Goal: Transaction & Acquisition: Purchase product/service

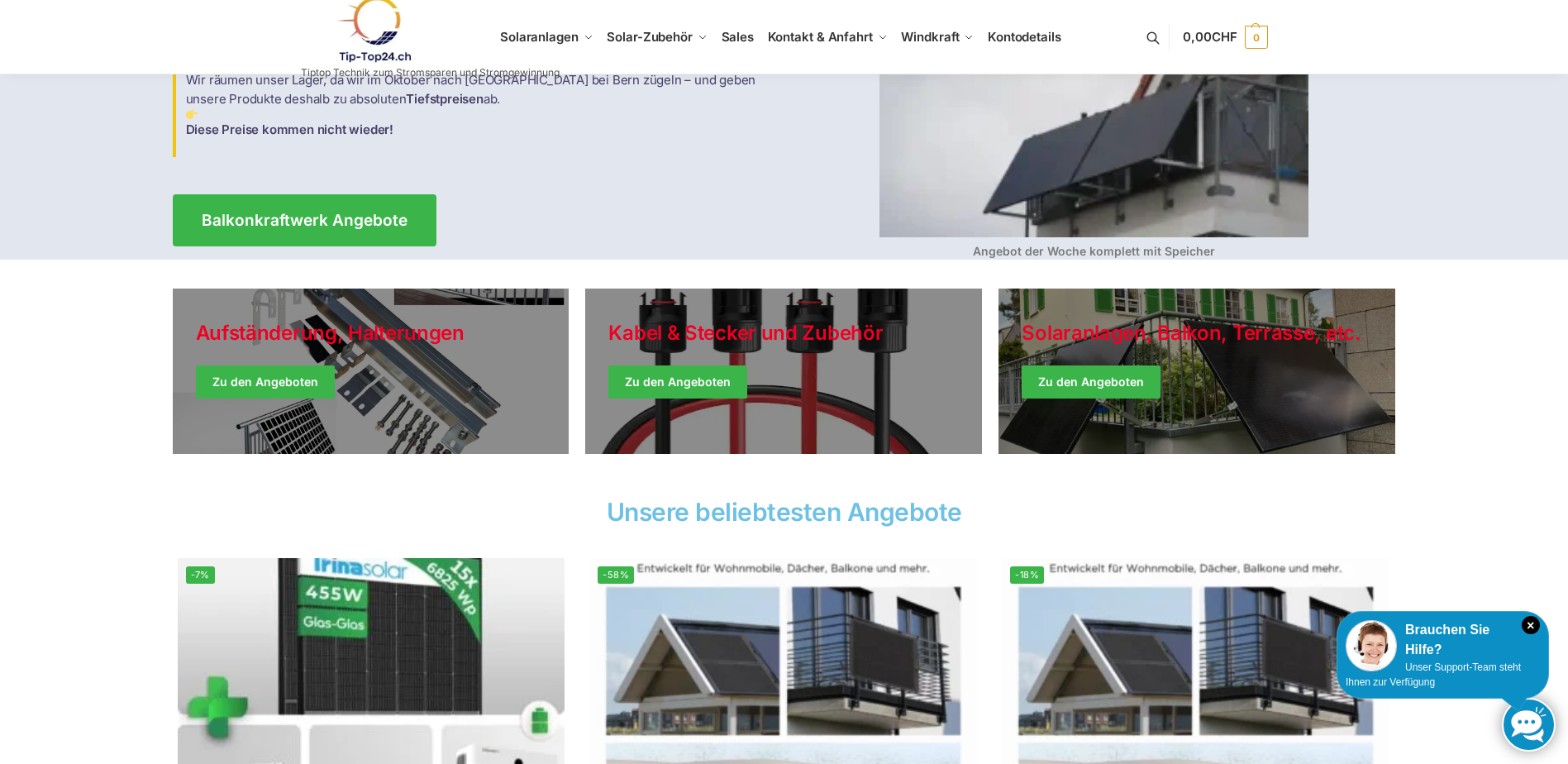
scroll to position [248, 0]
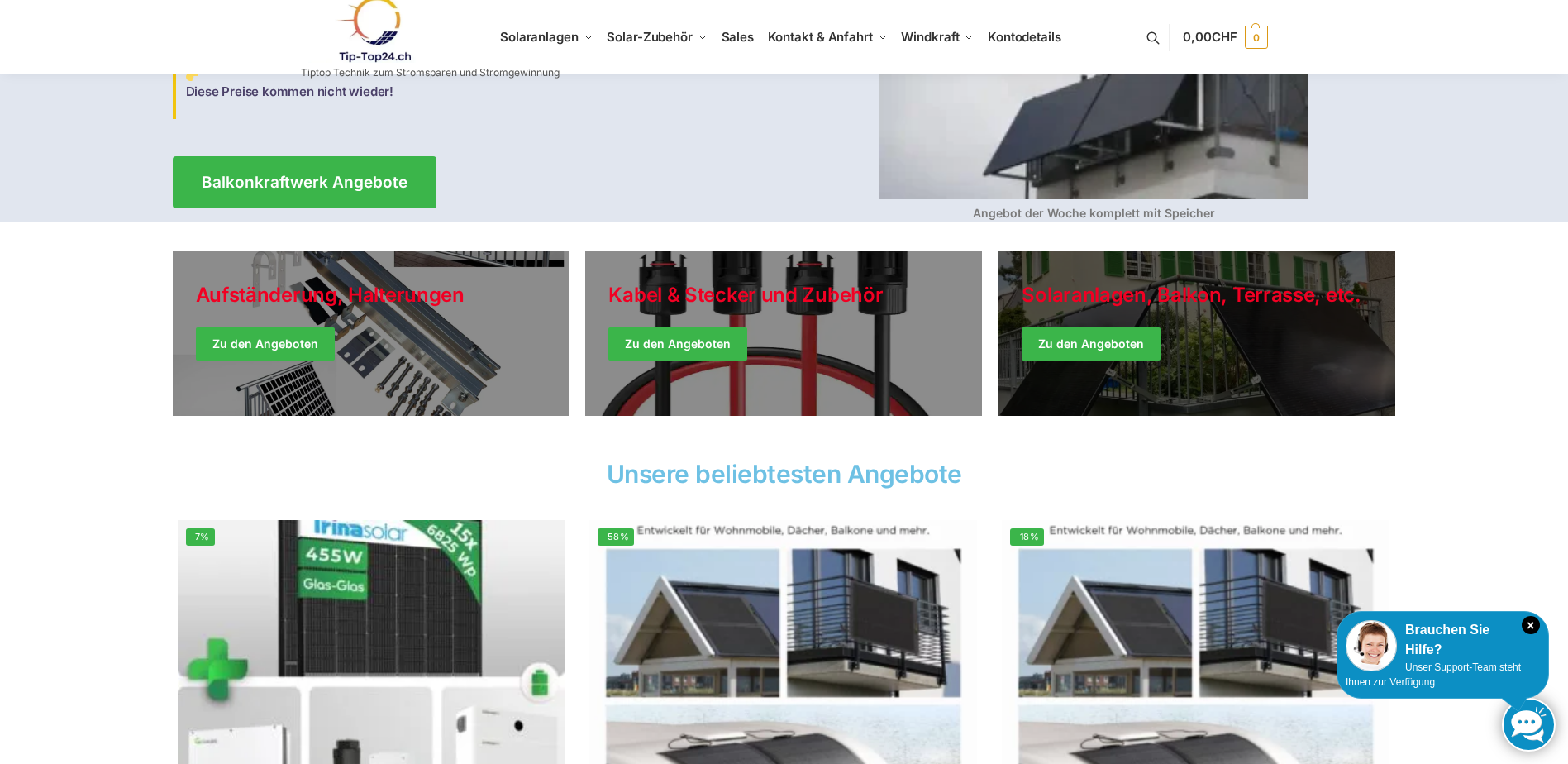
click at [1059, 341] on link "Winter Jackets" at bounding box center [1197, 333] width 397 height 165
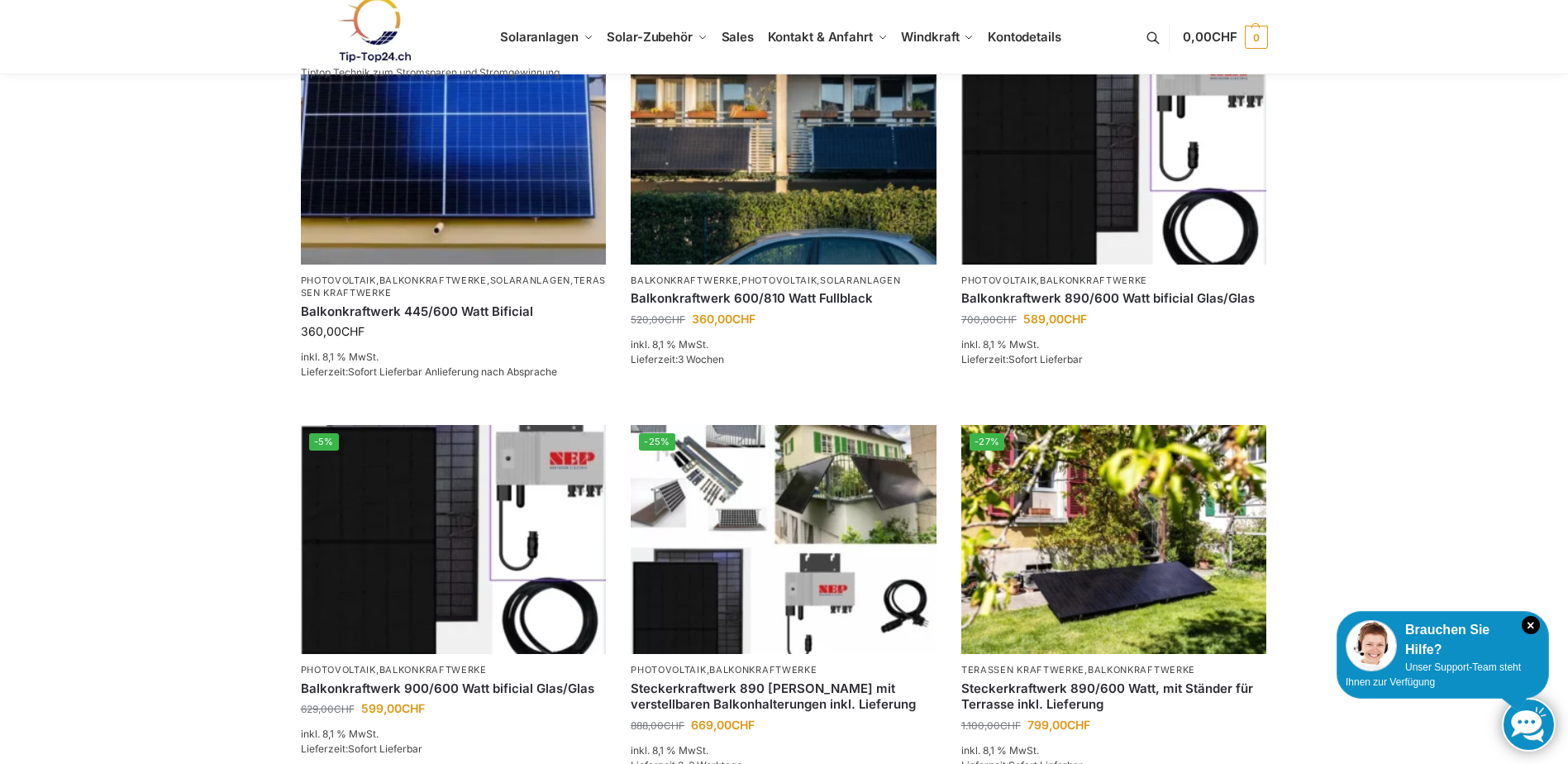
scroll to position [413, 0]
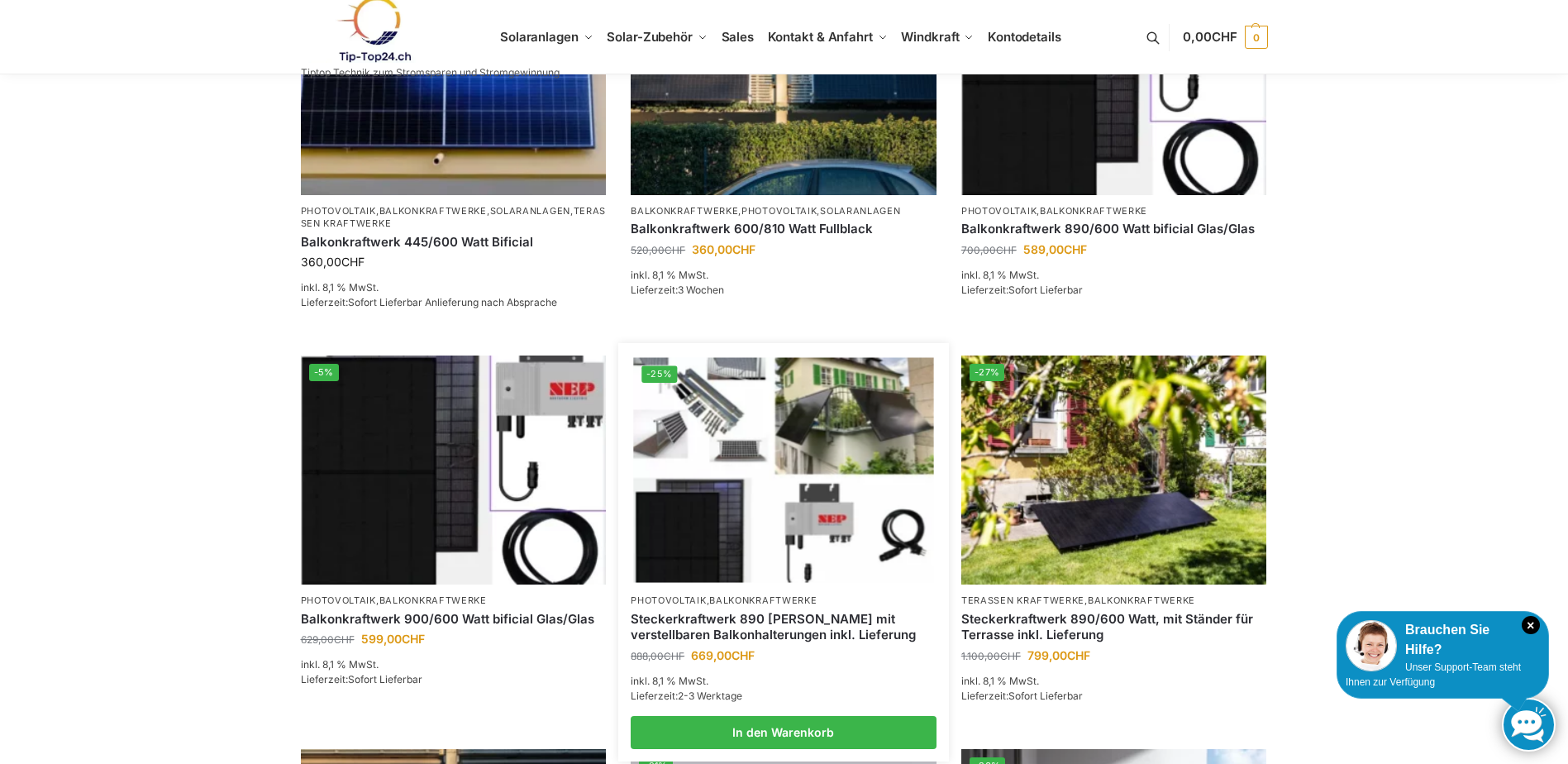
click at [726, 408] on img at bounding box center [783, 470] width 300 height 225
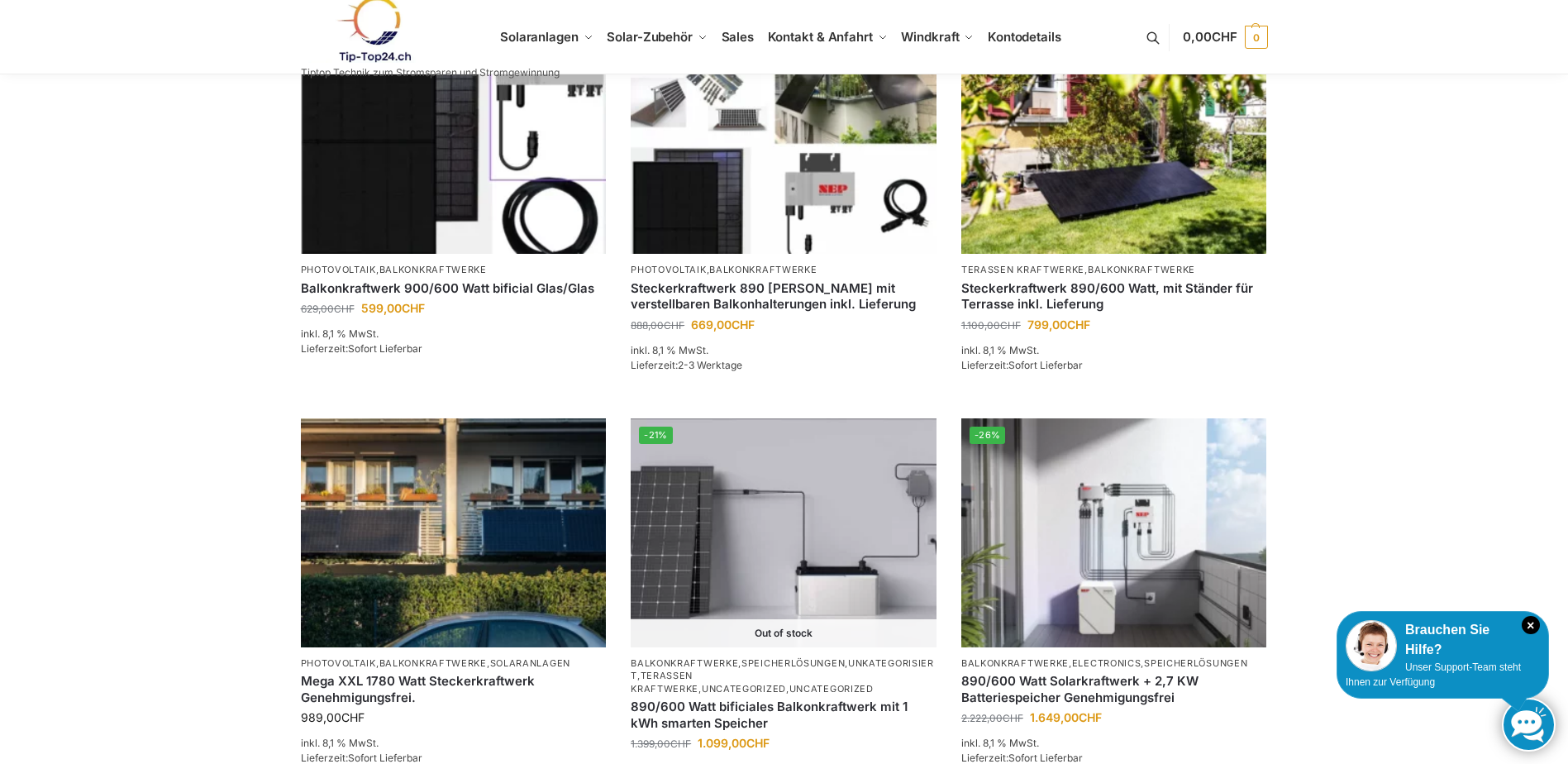
scroll to position [827, 0]
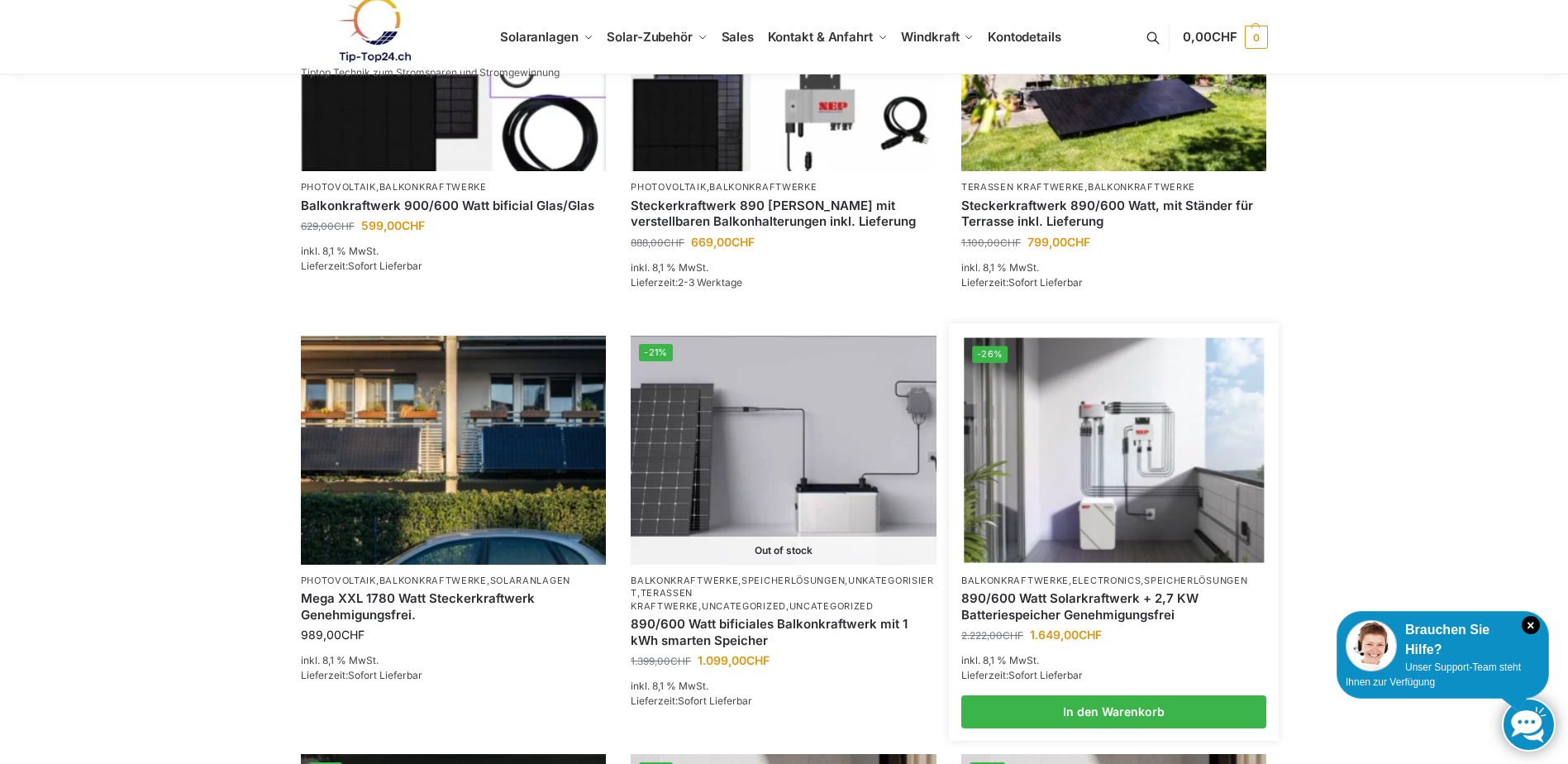
drag, startPoint x: 28, startPoint y: 345, endPoint x: 1147, endPoint y: 472, distance: 1126.2
click at [1147, 472] on img at bounding box center [1113, 450] width 300 height 225
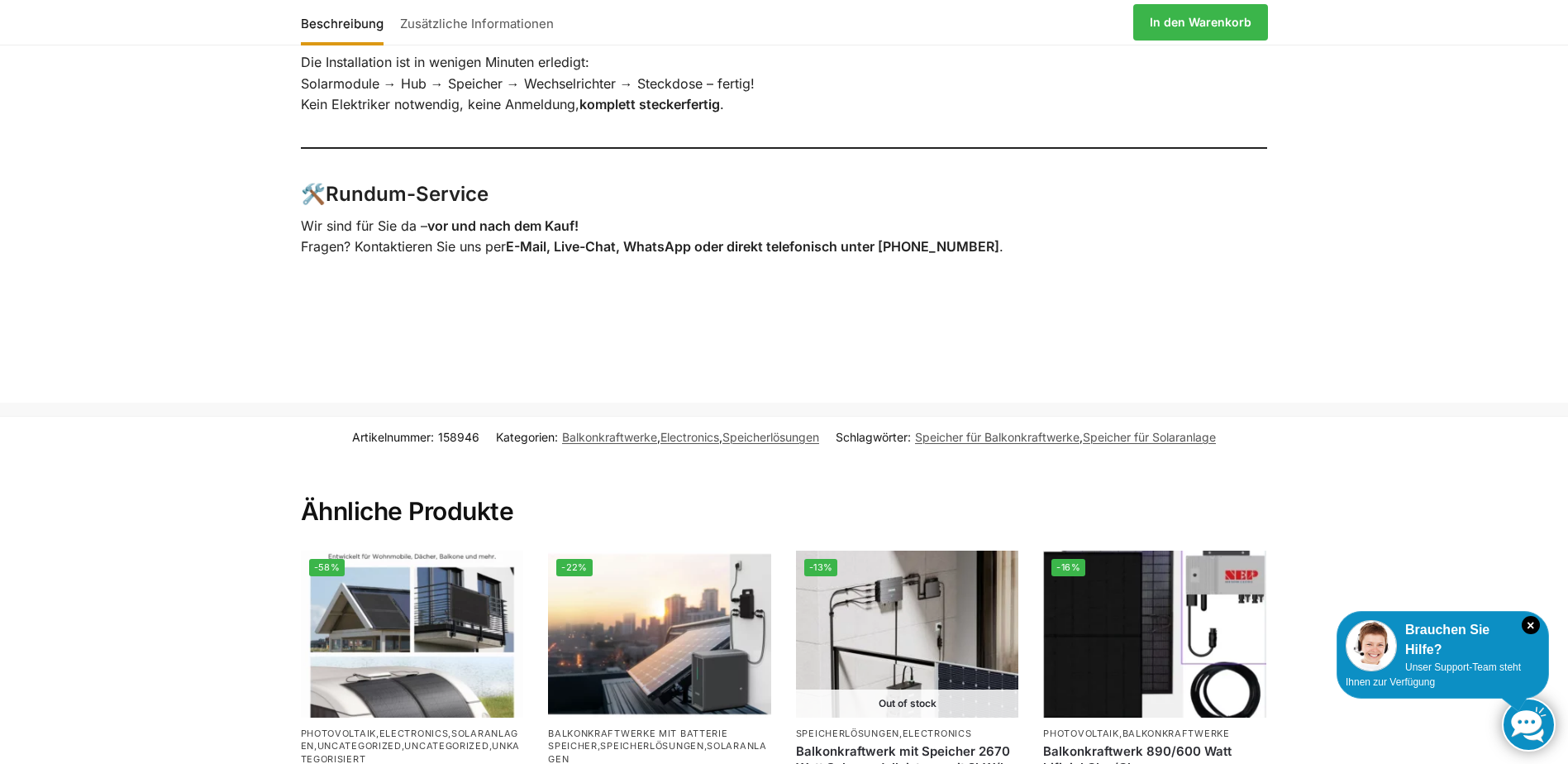
scroll to position [3224, 0]
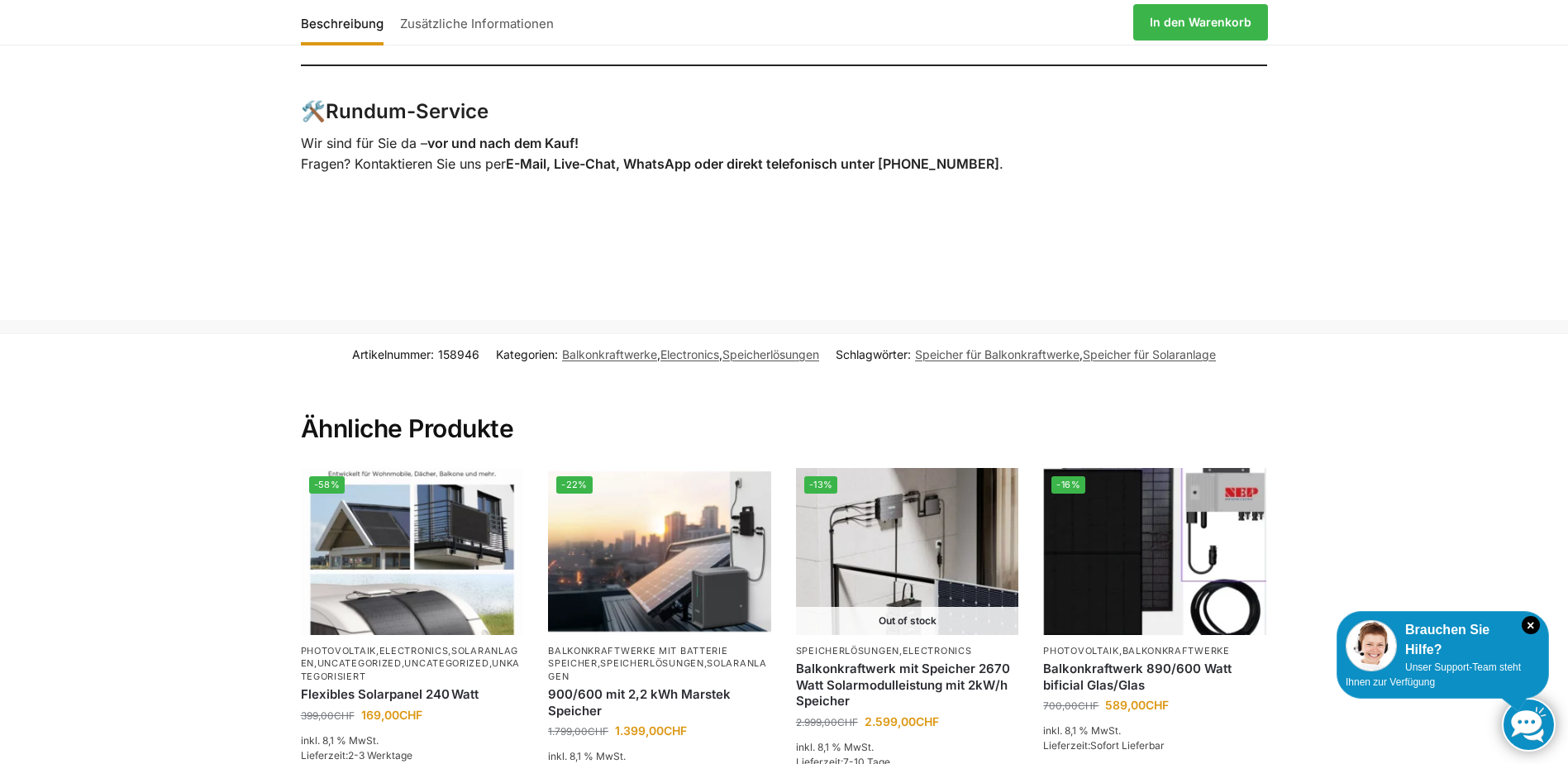
drag, startPoint x: 1349, startPoint y: 491, endPoint x: 1332, endPoint y: 495, distance: 17.5
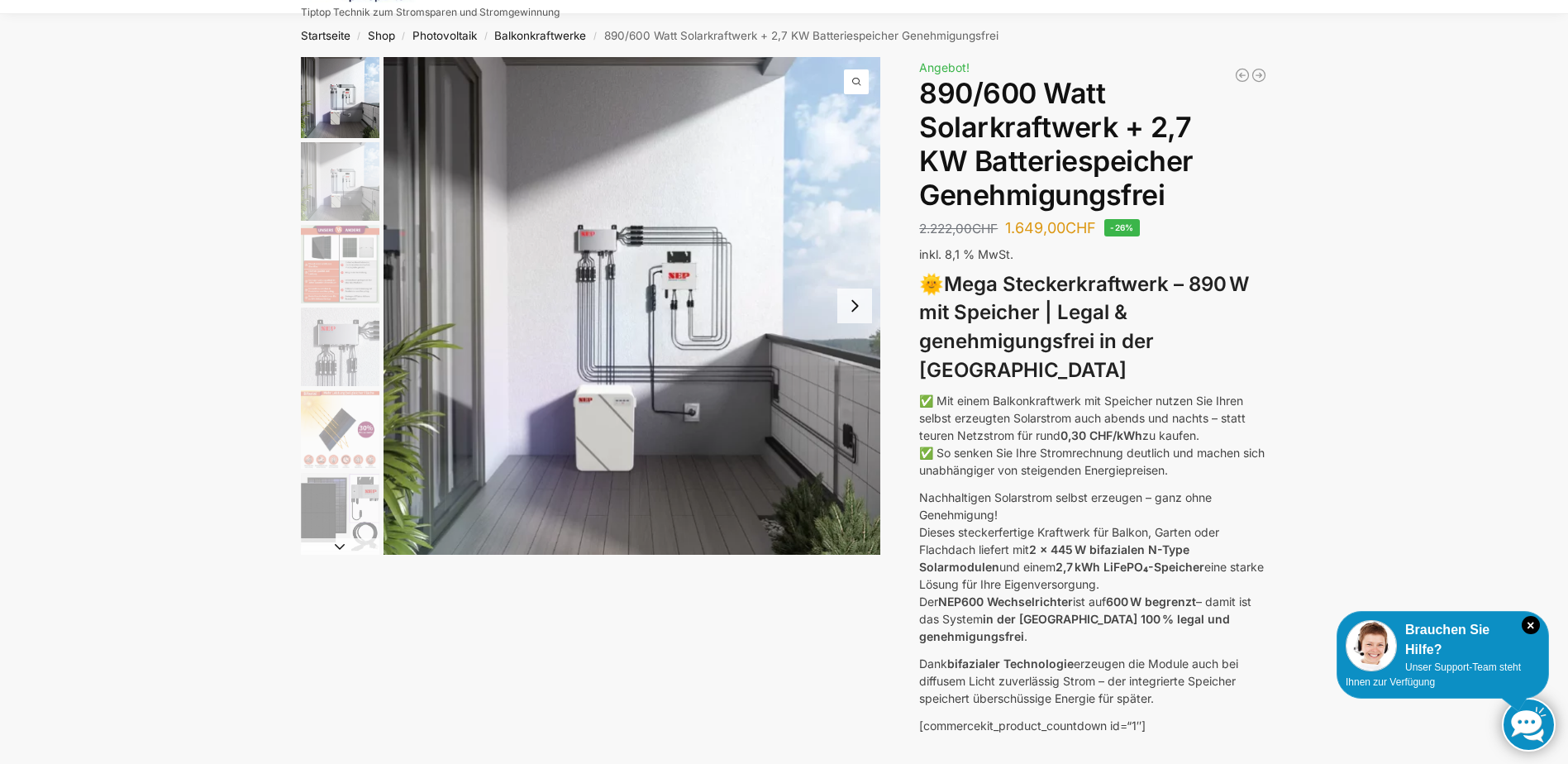
scroll to position [0, 0]
